Goal: Information Seeking & Learning: Learn about a topic

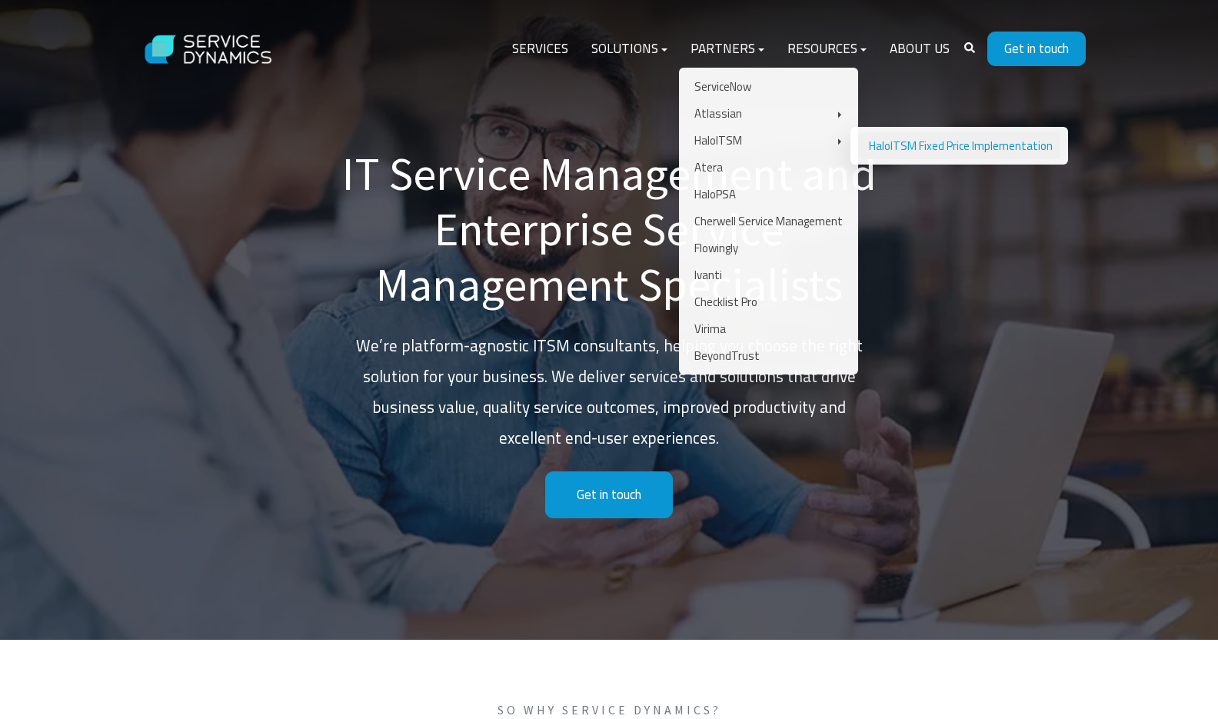
click at [900, 146] on link "HaloITSM Fixed Price Implementation" at bounding box center [959, 145] width 202 height 27
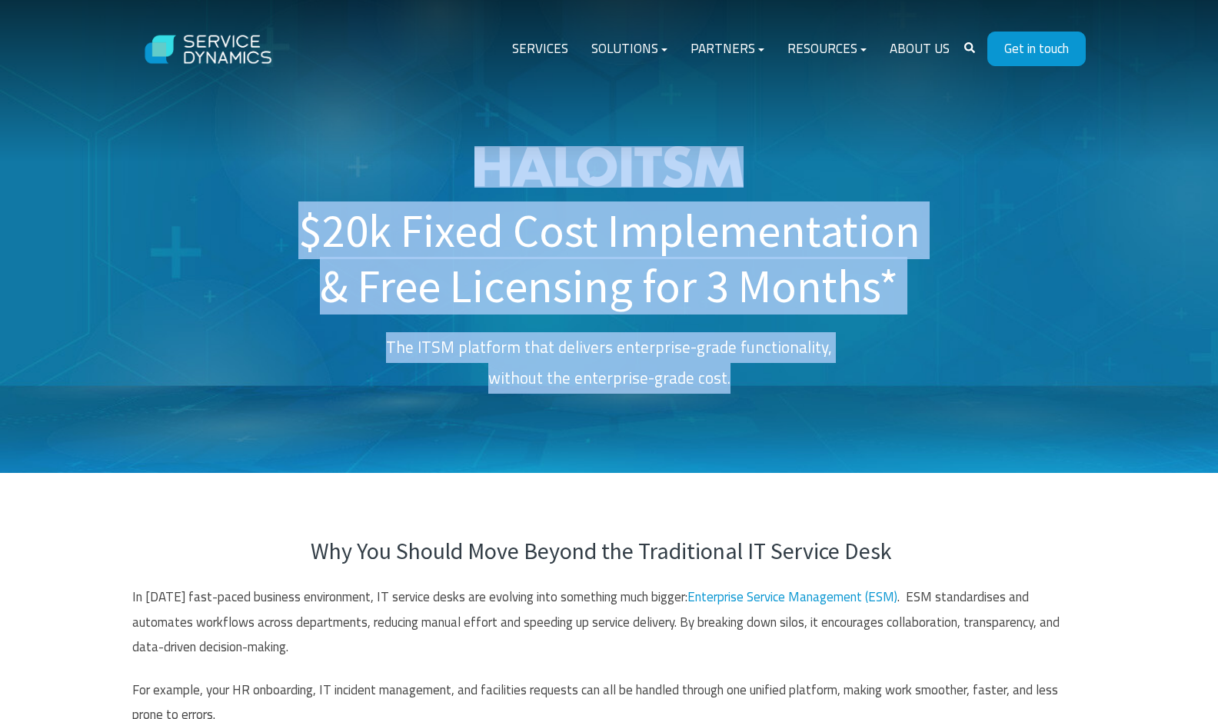
drag, startPoint x: 304, startPoint y: 151, endPoint x: 867, endPoint y: 402, distance: 616.3
click at [846, 364] on p "The ITSM platform that delivers enterprise-grade functionality, without the ent…" at bounding box center [609, 363] width 622 height 62
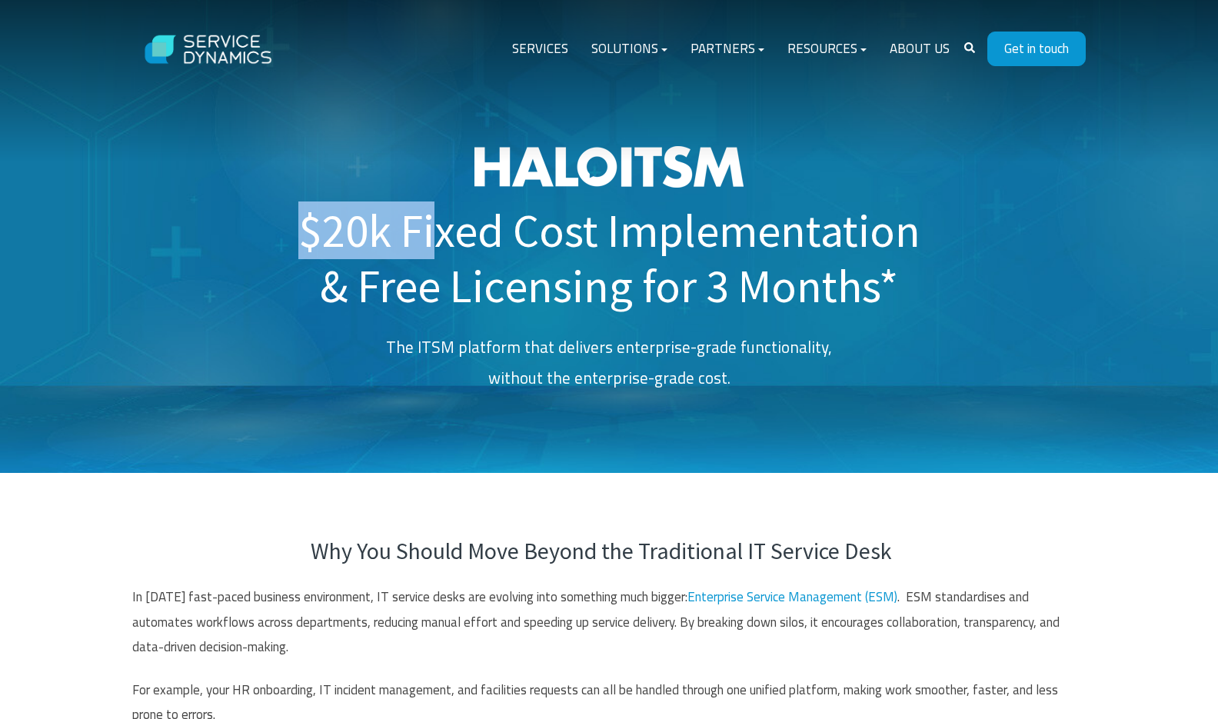
drag, startPoint x: 311, startPoint y: 233, endPoint x: 434, endPoint y: 237, distance: 123.8
click at [434, 237] on h1 "$20k Fixed Cost Implementation & Free Licensing for 3 Months*" at bounding box center [609, 230] width 622 height 168
